Goal: Information Seeking & Learning: Learn about a topic

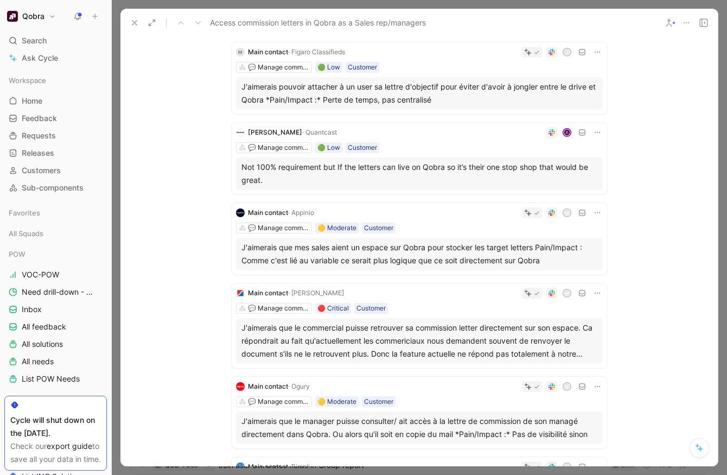
scroll to position [185, 0]
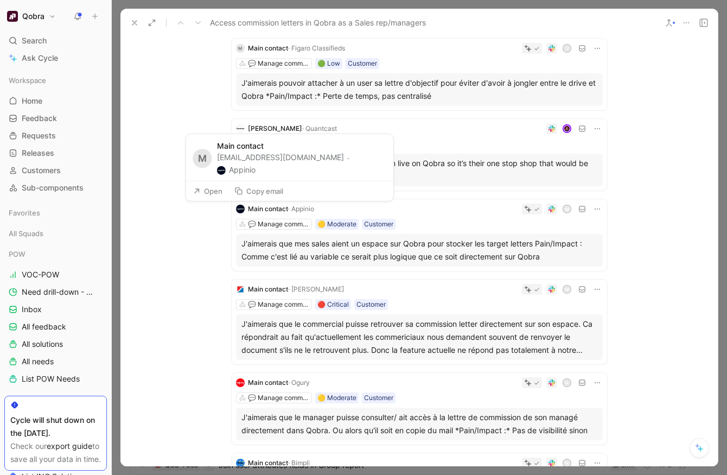
click at [303, 210] on span "· Appinio" at bounding box center [301, 209] width 26 height 8
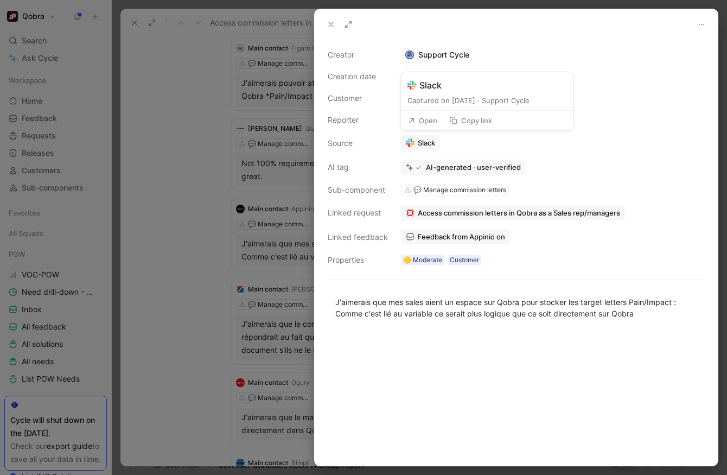
click at [421, 118] on button "Open" at bounding box center [422, 120] width 39 height 15
click at [186, 299] on div at bounding box center [363, 237] width 727 height 475
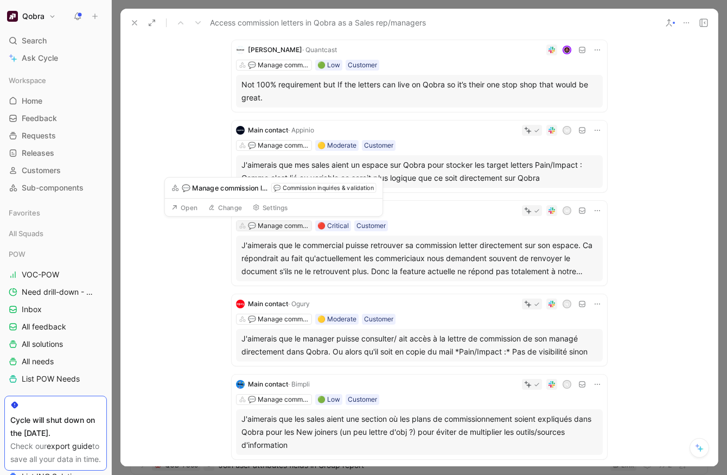
scroll to position [266, 0]
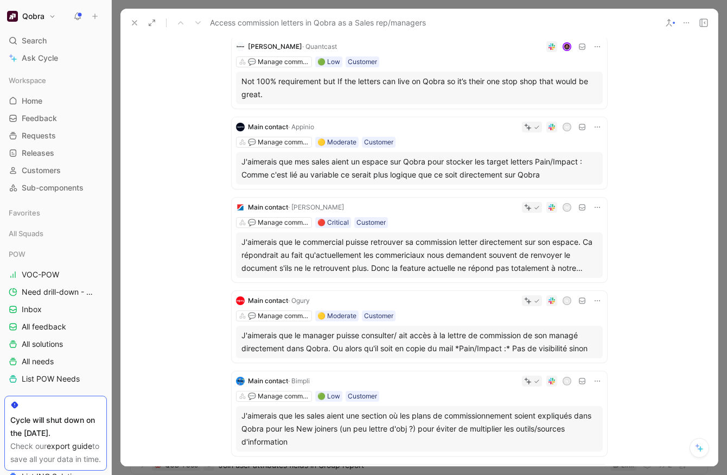
click at [459, 217] on div "💬 Manage commission letters 🔴 Critical Customer" at bounding box center [419, 222] width 367 height 11
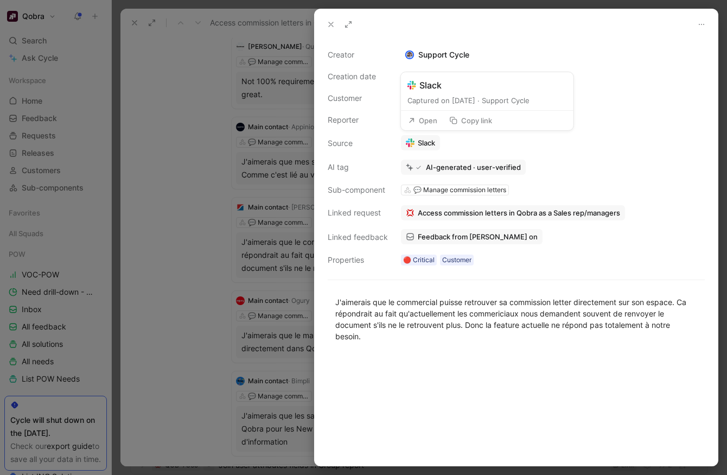
click at [431, 119] on button "Open" at bounding box center [422, 120] width 39 height 15
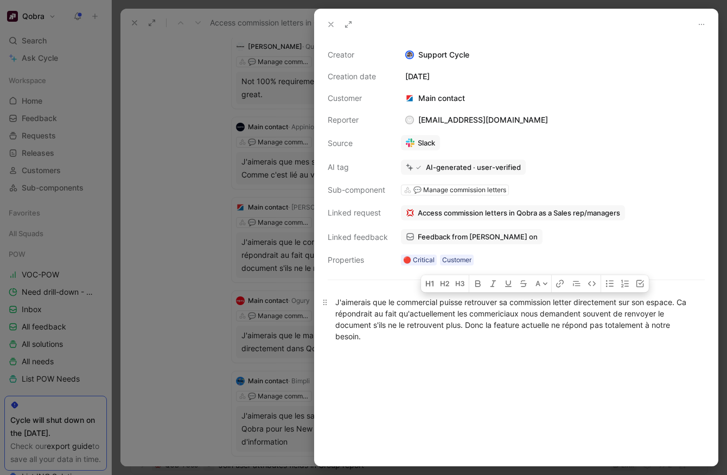
drag, startPoint x: 389, startPoint y: 302, endPoint x: 681, endPoint y: 304, distance: 292.0
click at [681, 304] on div "J'aimerais que le commercial puisse retrouver sa commission letter directement …" at bounding box center [516, 319] width 362 height 46
copy div "le commercial puisse retrouver sa commission letter directement sur son espace."
click at [208, 275] on div at bounding box center [363, 237] width 727 height 475
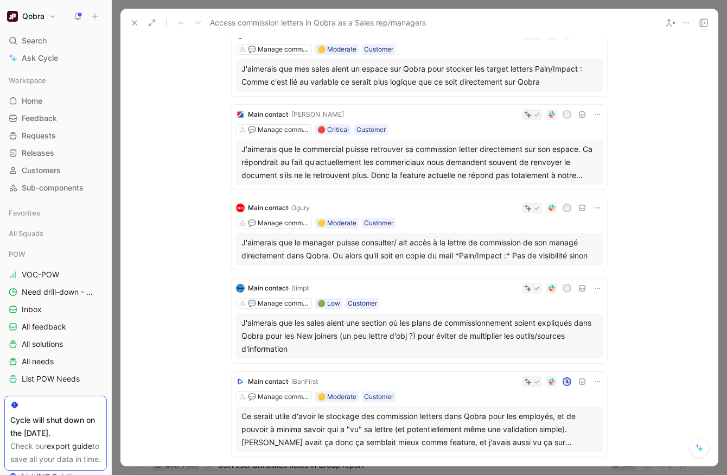
scroll to position [367, 0]
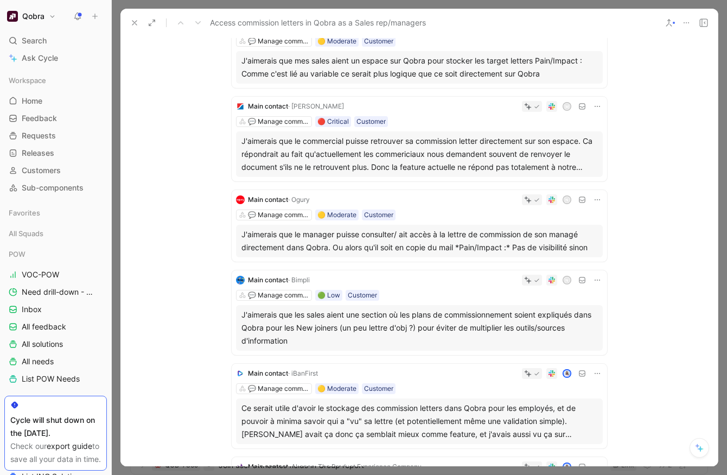
click at [397, 240] on div "J'aimerais que le manager puisse consulter/ ait accès à la lettre de commission…" at bounding box center [420, 241] width 356 height 26
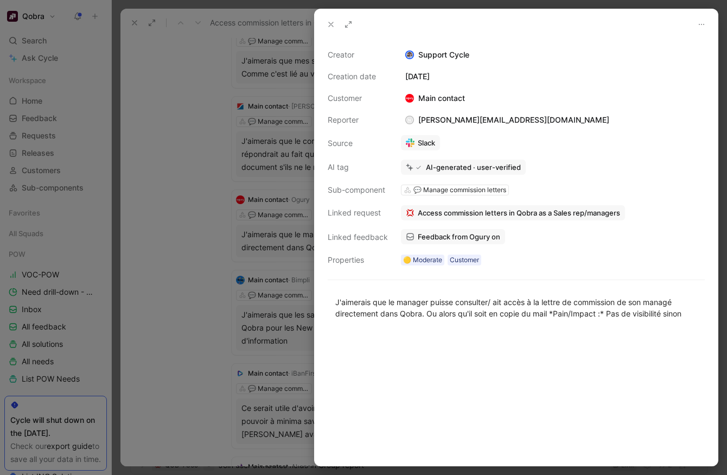
click at [421, 147] on link "Slack" at bounding box center [420, 142] width 39 height 15
click at [214, 251] on div at bounding box center [363, 237] width 727 height 475
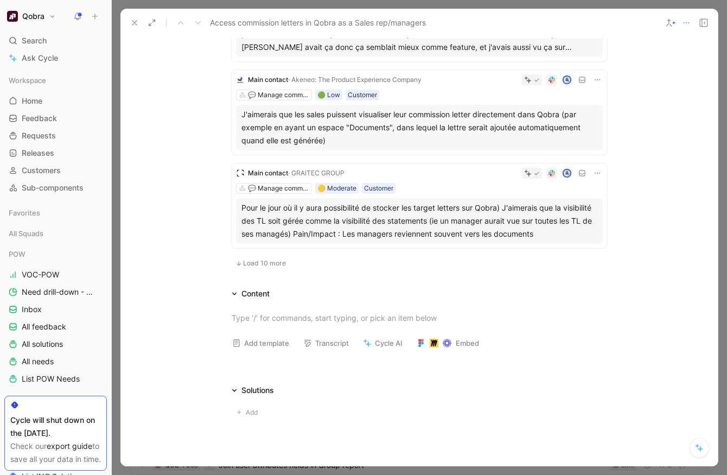
scroll to position [815, 0]
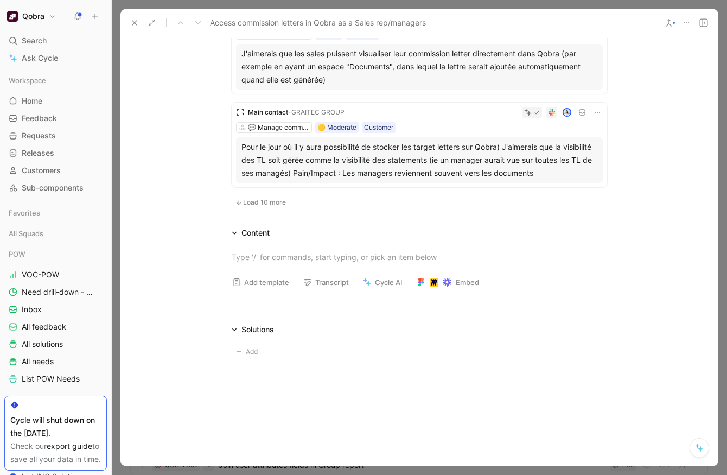
click at [272, 207] on button "Load 10 more" at bounding box center [261, 202] width 58 height 13
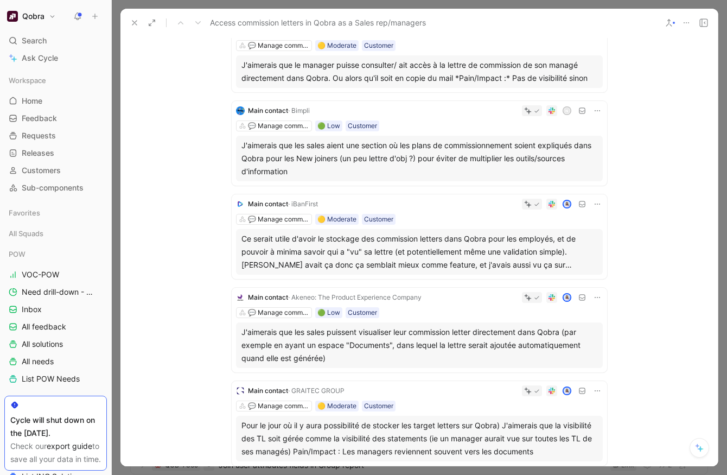
scroll to position [536, 0]
click at [383, 253] on div "Ce serait utile d'avoir le stockage des commission letters dans Qobra pour les …" at bounding box center [420, 252] width 356 height 39
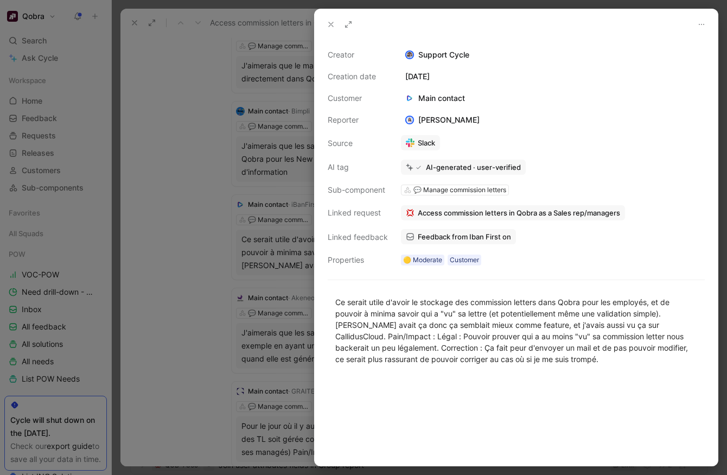
click at [164, 299] on div at bounding box center [363, 237] width 727 height 475
